Goal: Task Accomplishment & Management: Manage account settings

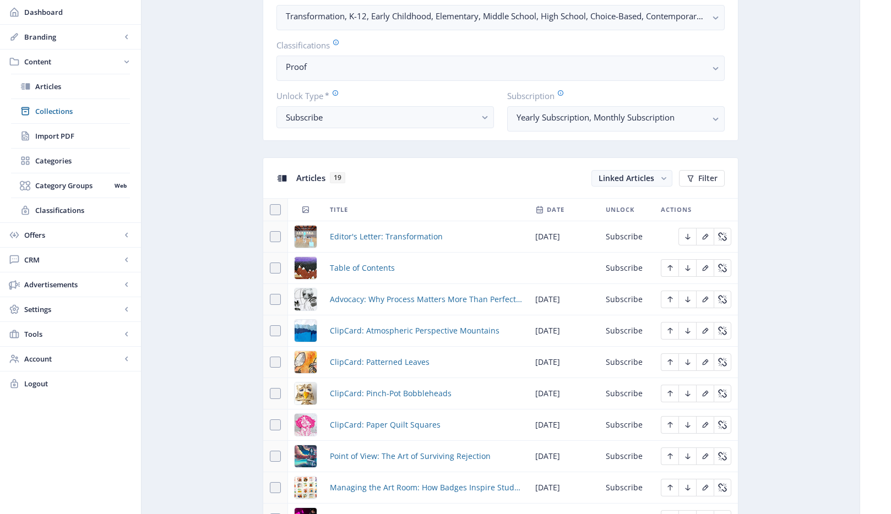
scroll to position [411, 0]
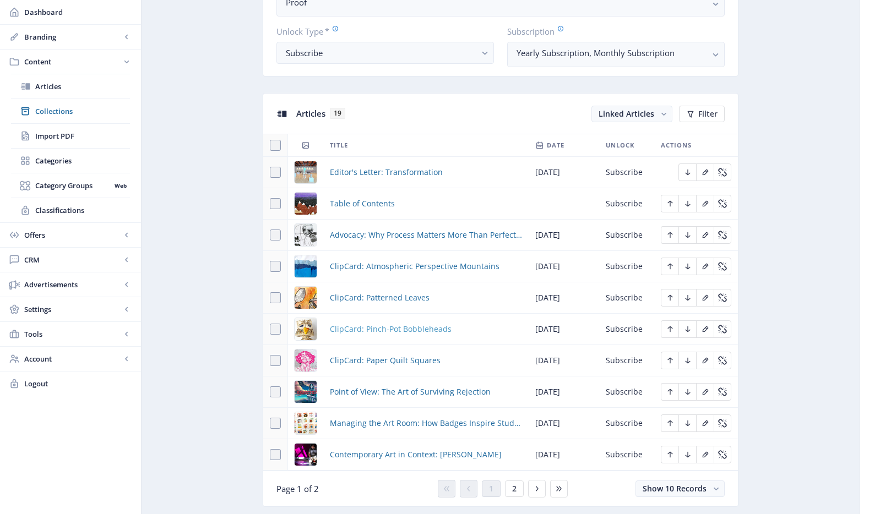
click at [402, 332] on span "ClipCard: Pinch-Pot Bobbleheads" at bounding box center [391, 329] width 122 height 13
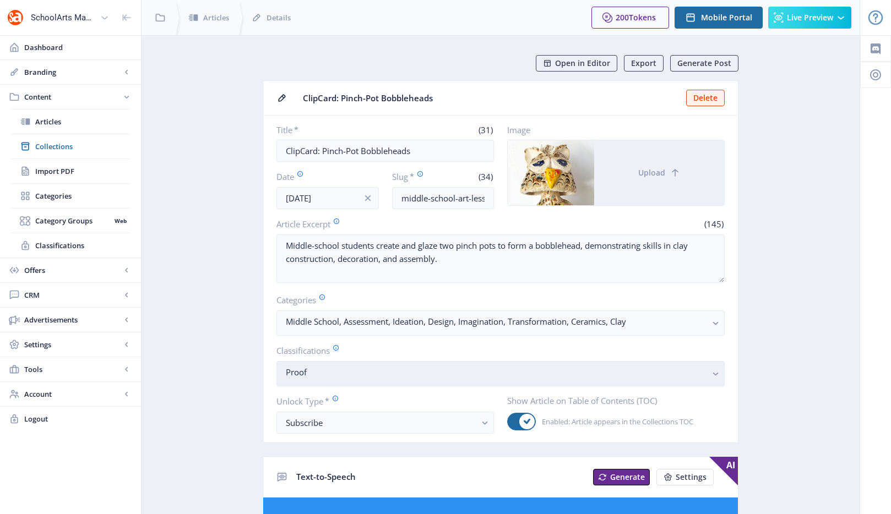
click at [347, 370] on nb-select-label "Proof" at bounding box center [496, 372] width 421 height 13
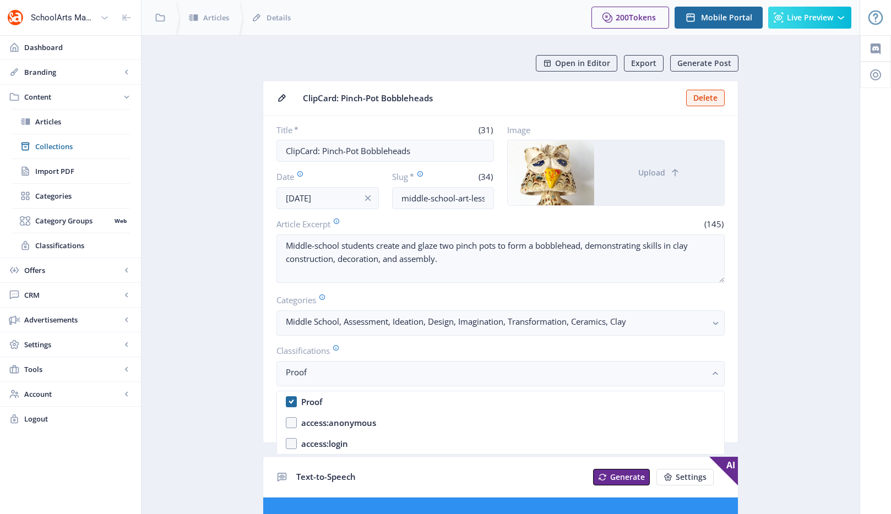
click at [327, 402] on nb-option "Proof" at bounding box center [500, 402] width 447 height 21
checkbox input "false"
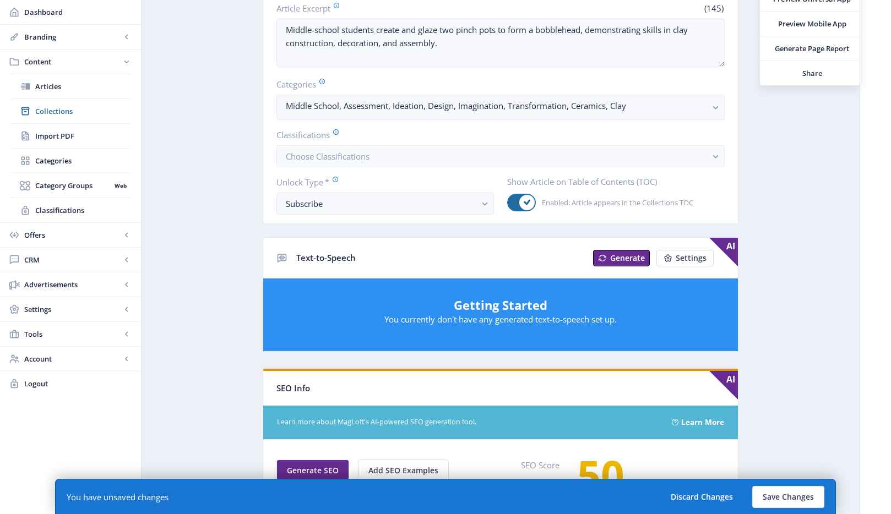
scroll to position [386, 0]
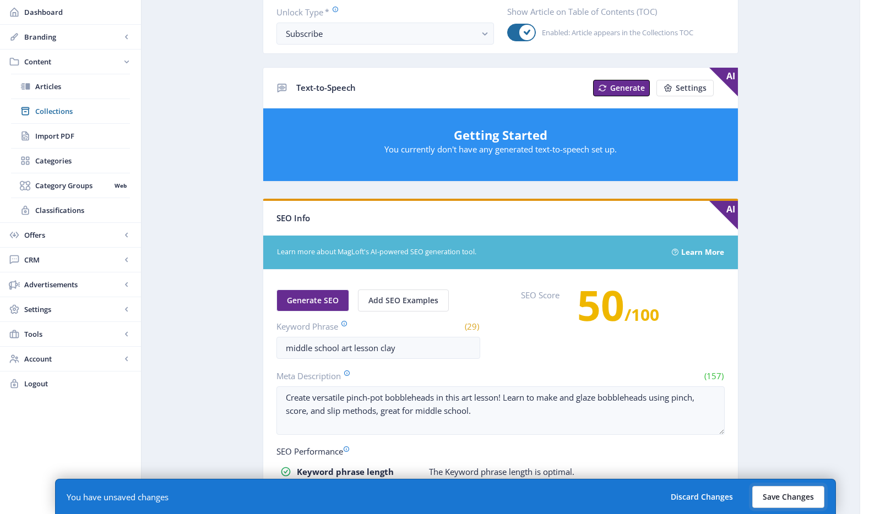
click at [772, 500] on button "Save Changes" at bounding box center [788, 497] width 72 height 22
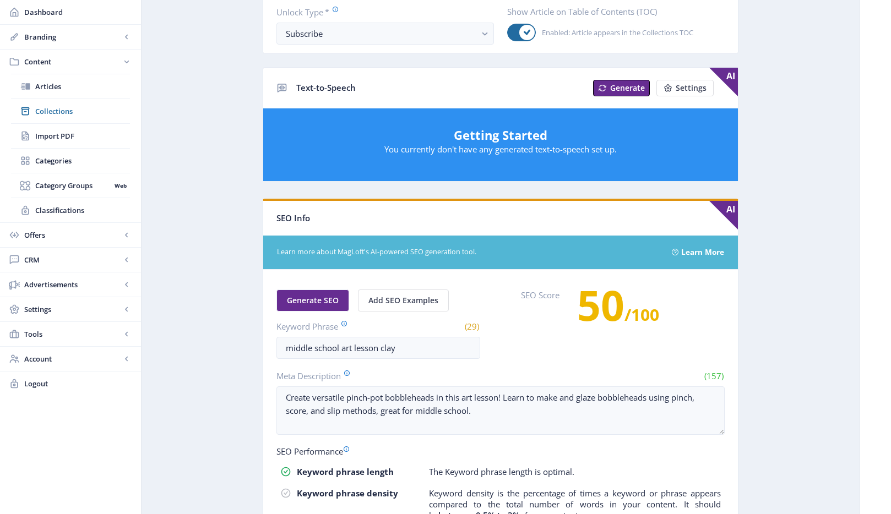
click at [791, 327] on app-content-article "Open in Editor Export Generate Post ClipCard: Pinch-Pot Bobbleheads Delete Titl…" at bounding box center [501, 177] width 680 height 1016
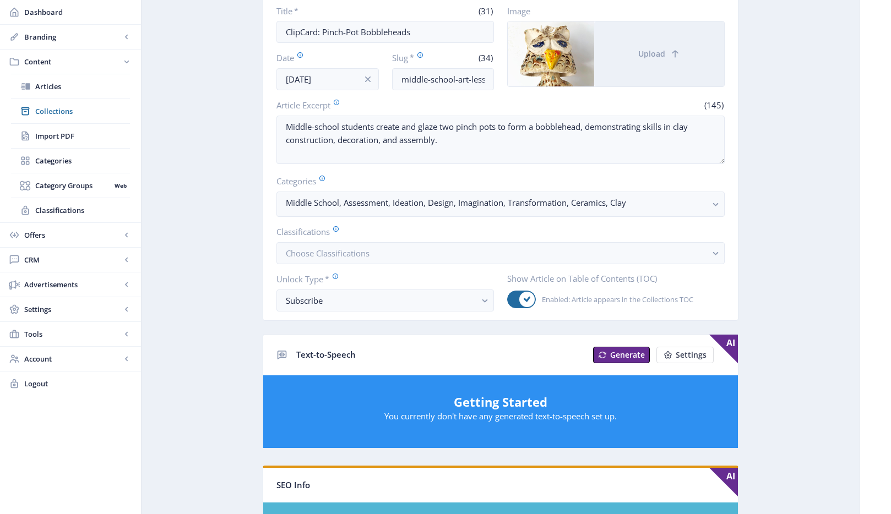
scroll to position [0, 0]
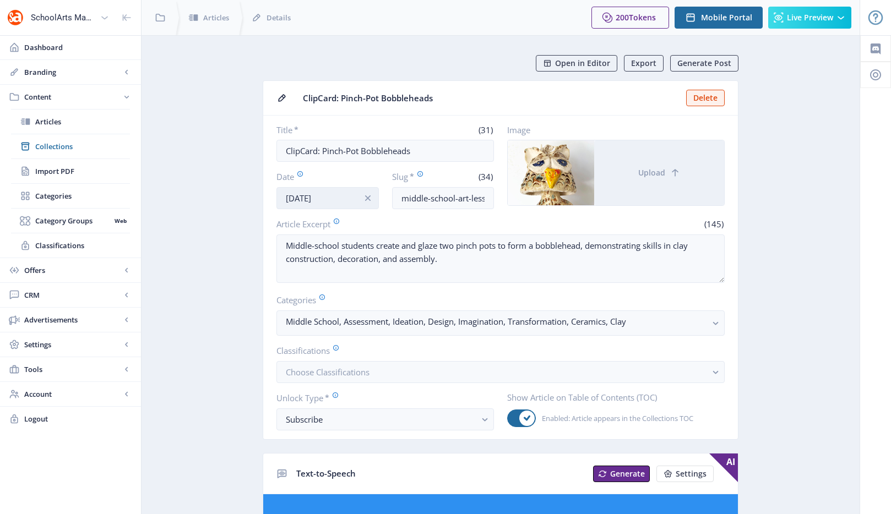
click at [345, 202] on input "[DATE]" at bounding box center [328, 198] width 102 height 22
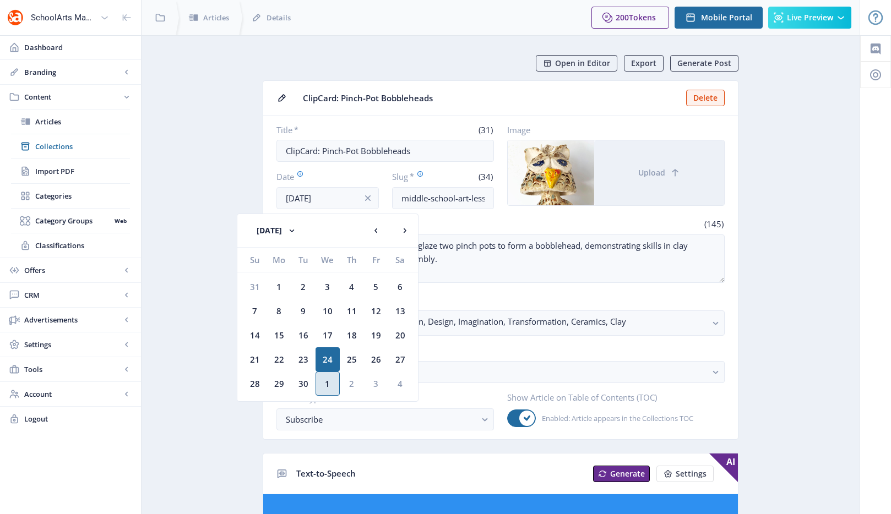
click at [321, 387] on div "1" at bounding box center [328, 384] width 24 height 24
type input "[DATE]"
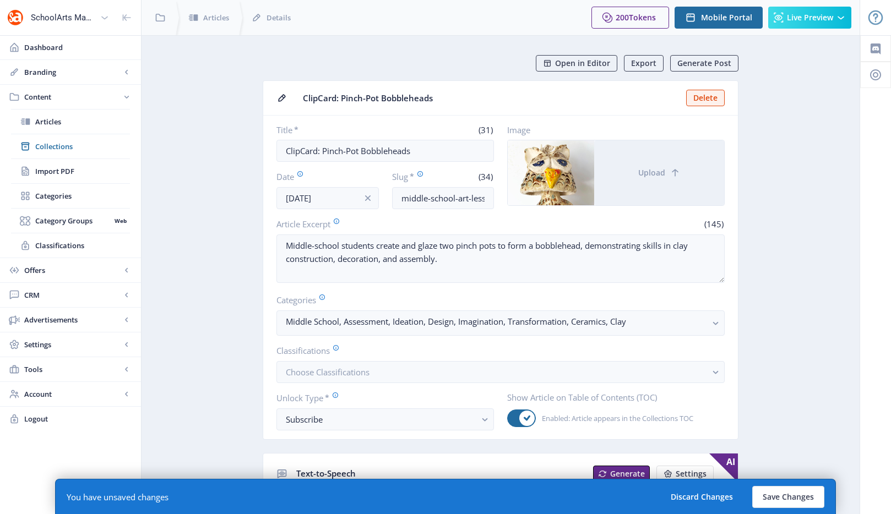
click at [780, 495] on button "Save Changes" at bounding box center [788, 497] width 72 height 22
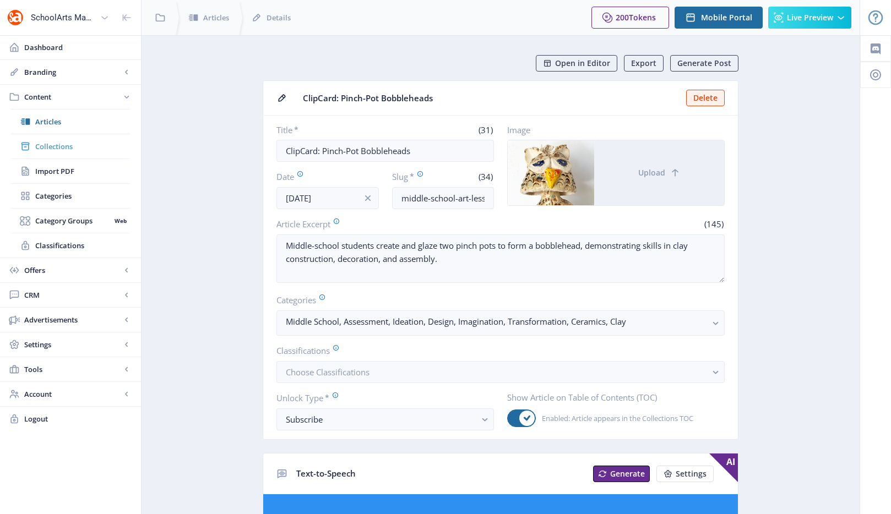
click at [51, 150] on span "Collections" at bounding box center [82, 146] width 95 height 11
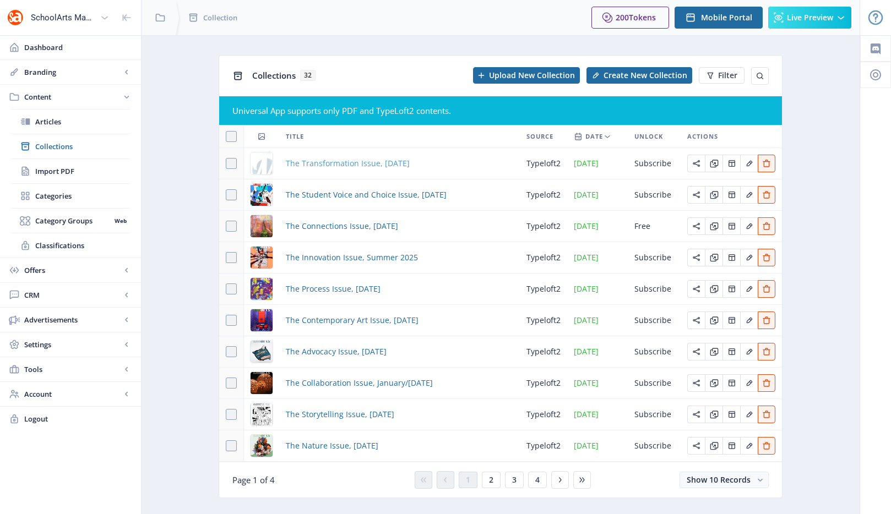
click at [319, 165] on span "The Transformation Issue, [DATE]" at bounding box center [348, 163] width 124 height 13
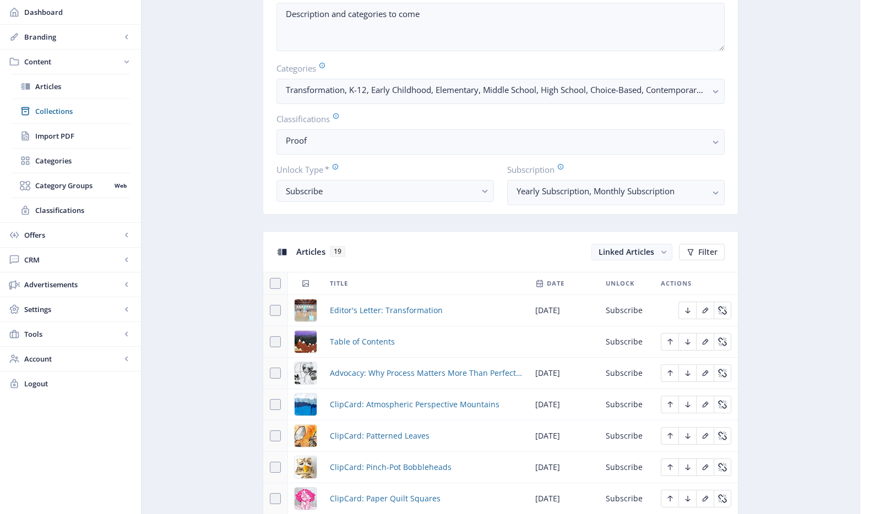
scroll to position [329, 0]
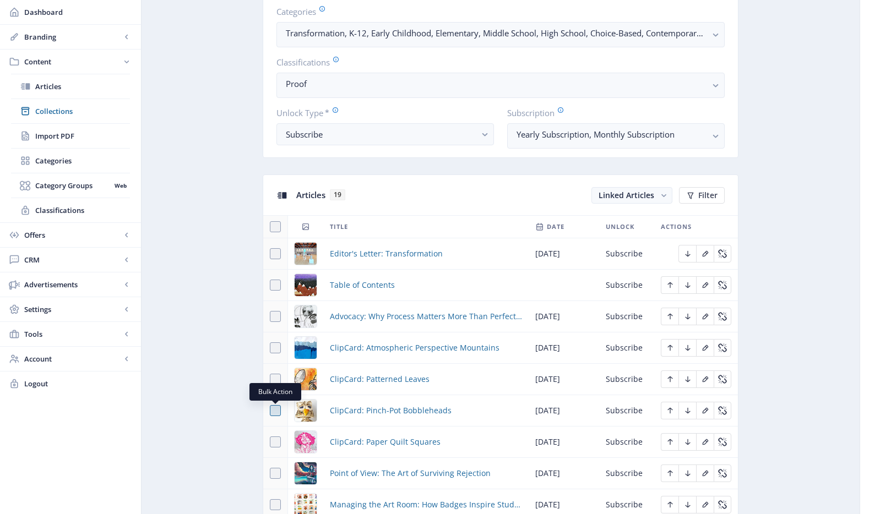
click at [280, 410] on span at bounding box center [275, 410] width 11 height 11
click at [270, 411] on input "checkbox" at bounding box center [270, 411] width 1 height 1
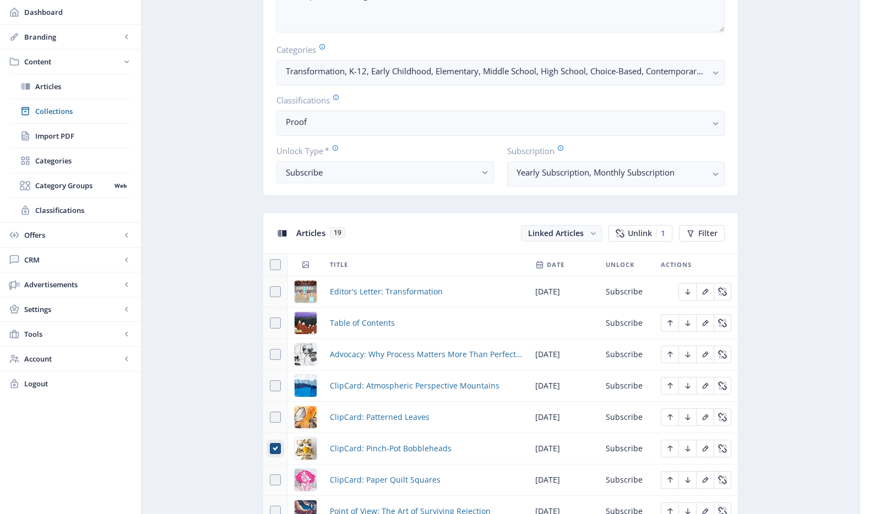
scroll to position [355, 0]
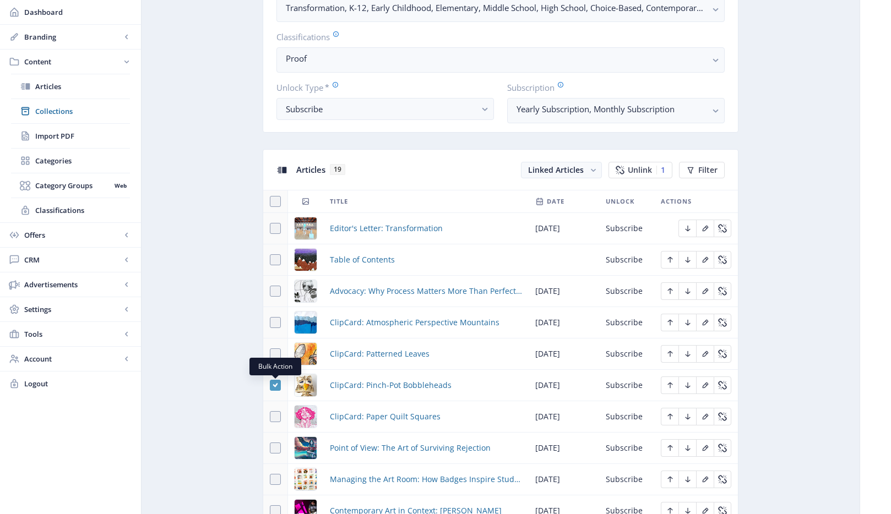
click at [278, 380] on span at bounding box center [275, 385] width 11 height 11
click at [270, 386] on input "checkbox" at bounding box center [270, 386] width 1 height 1
checkbox input "false"
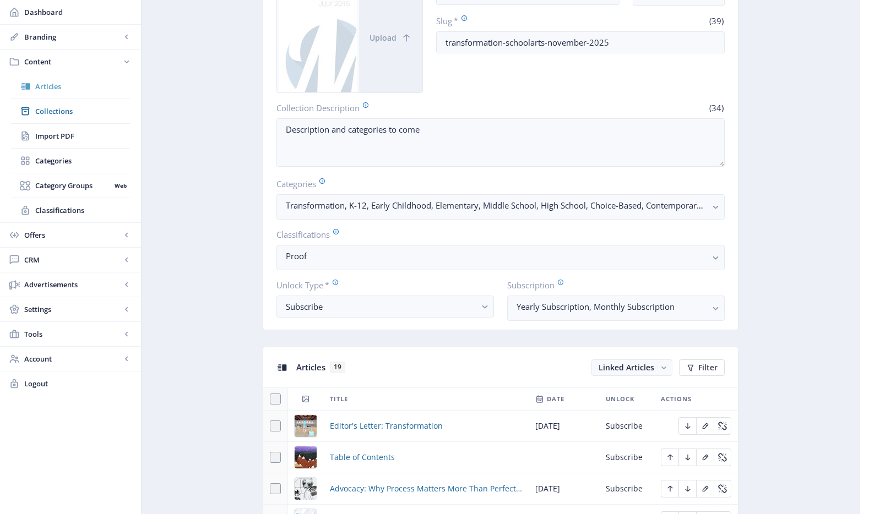
click at [52, 87] on span "Articles" at bounding box center [82, 86] width 95 height 11
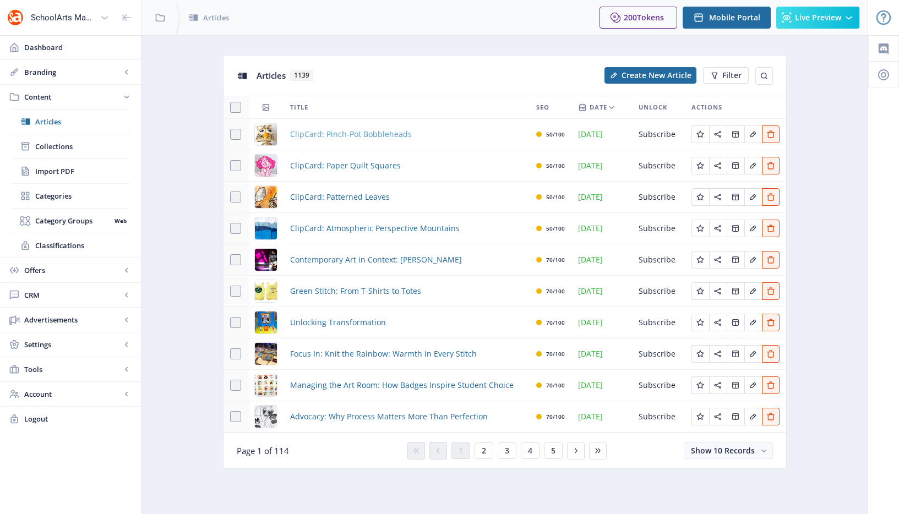
click at [339, 137] on span "ClipCard: Pinch-Pot Bobbleheads" at bounding box center [351, 134] width 122 height 13
